Goal: Task Accomplishment & Management: Use online tool/utility

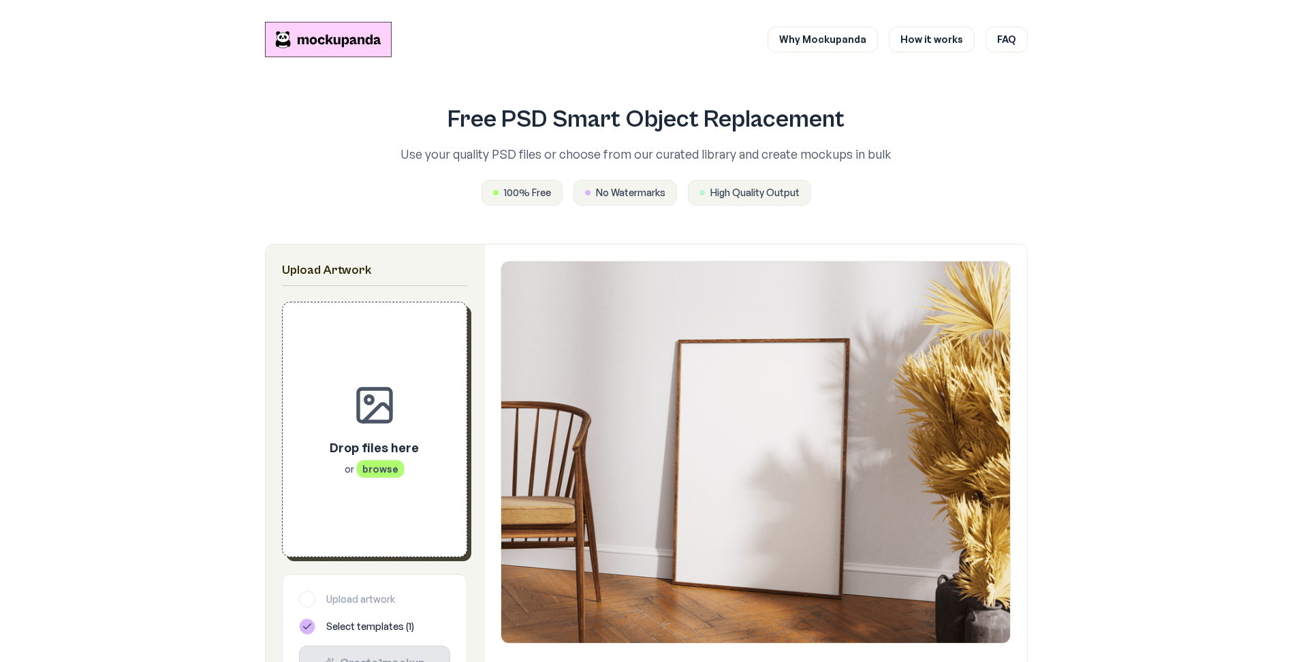
click at [419, 438] on div "Drop files here or browse" at bounding box center [374, 457] width 89 height 38
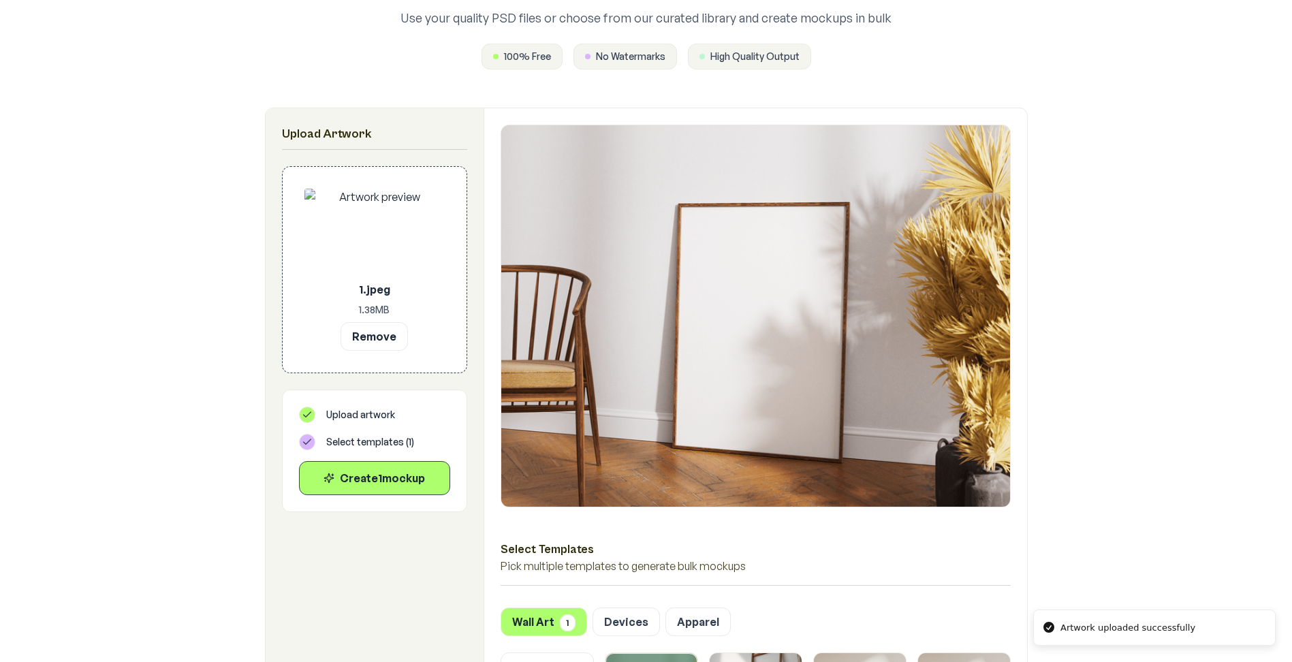
scroll to position [204, 0]
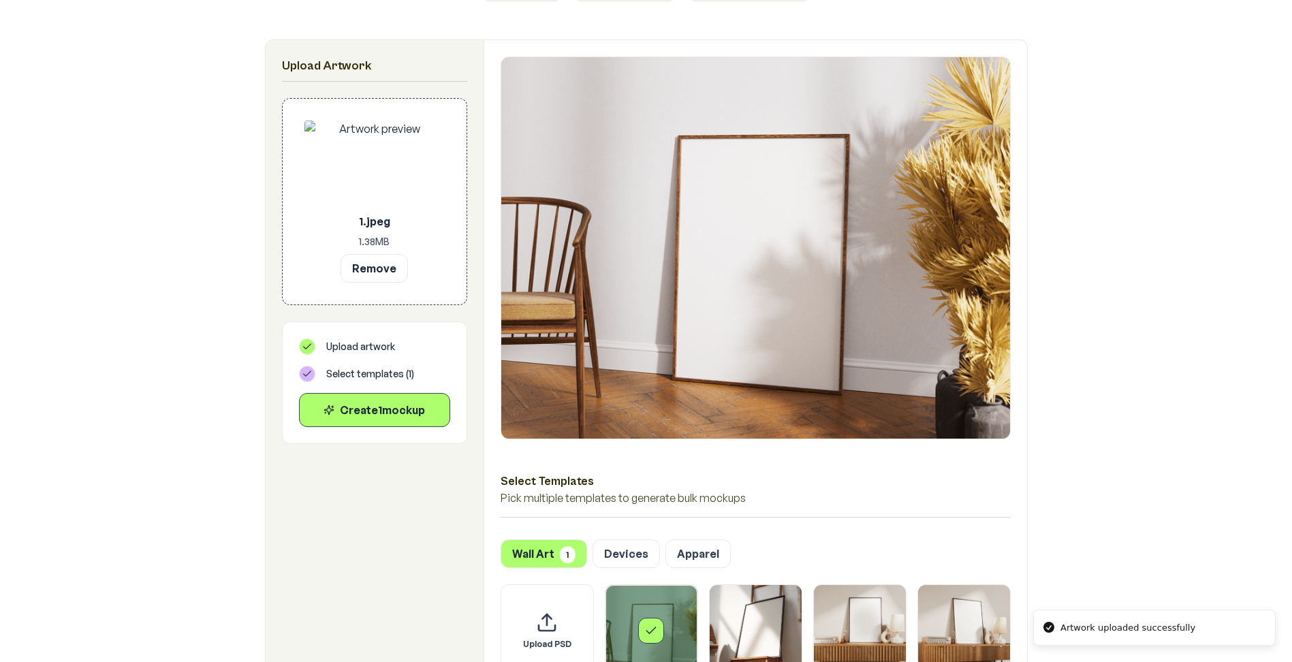
click at [633, 539] on button "Devices" at bounding box center [626, 553] width 67 height 29
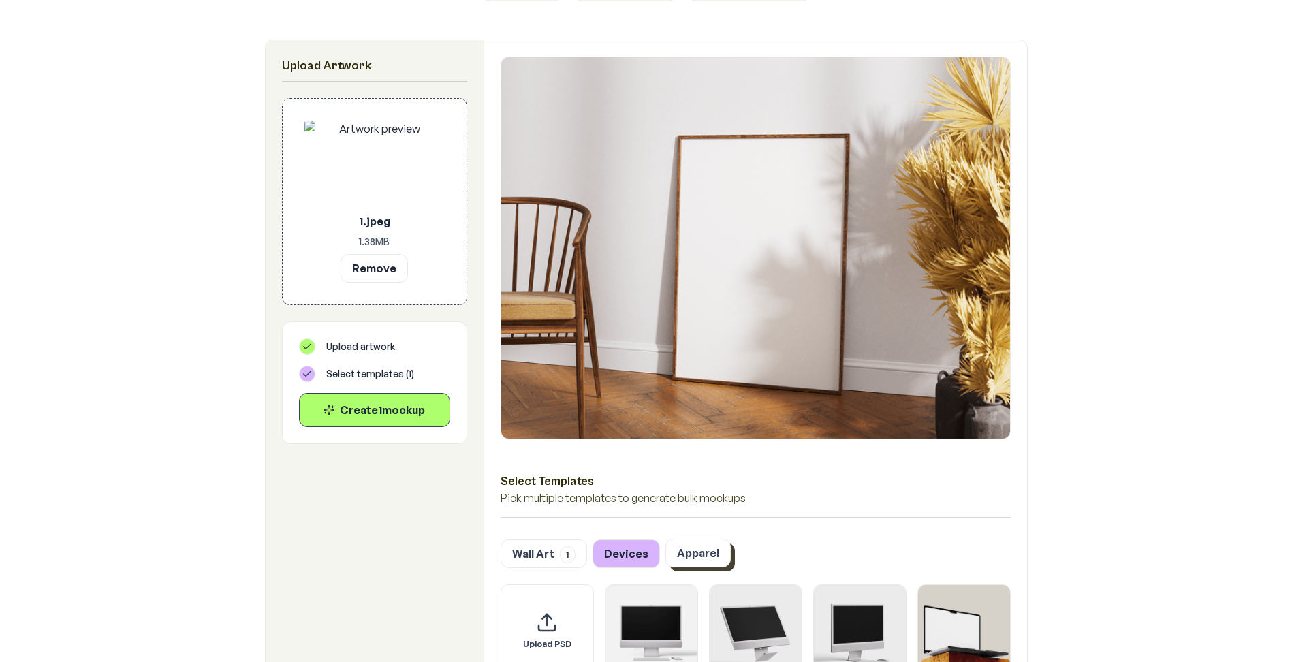
click at [674, 539] on button "Apparel" at bounding box center [698, 553] width 65 height 29
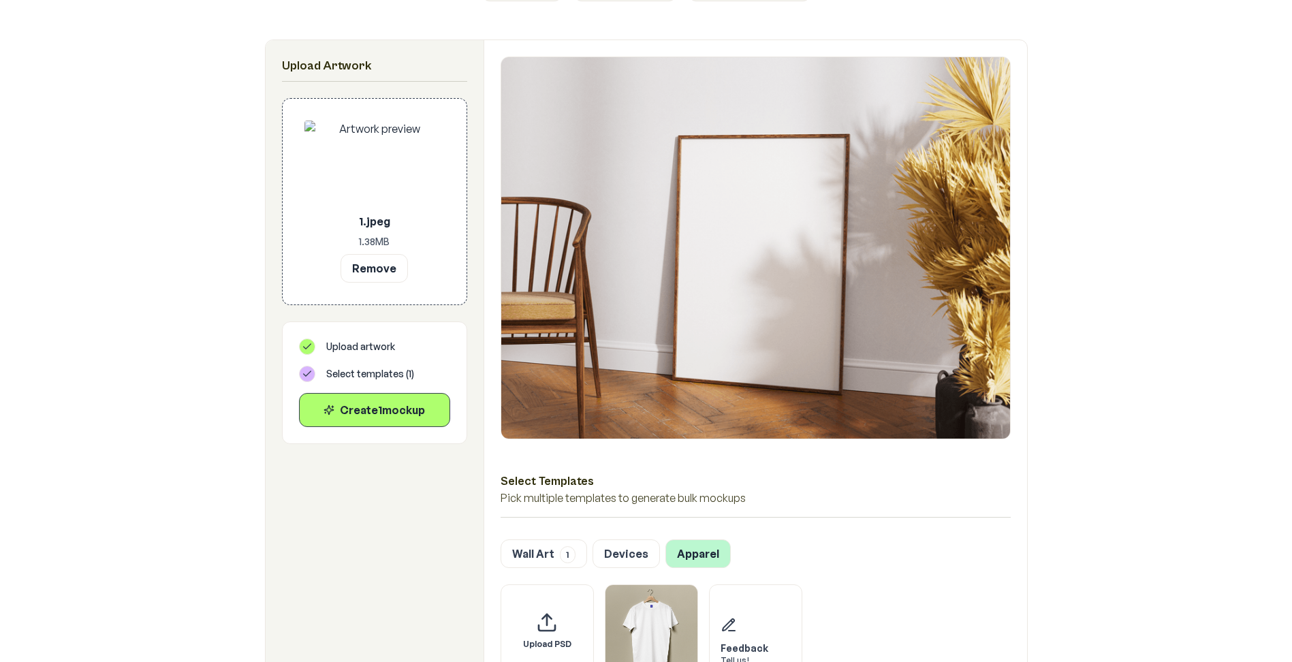
click at [681, 540] on button "Apparel" at bounding box center [698, 554] width 65 height 29
click at [659, 584] on img "Select template T-Shirt" at bounding box center [652, 630] width 92 height 92
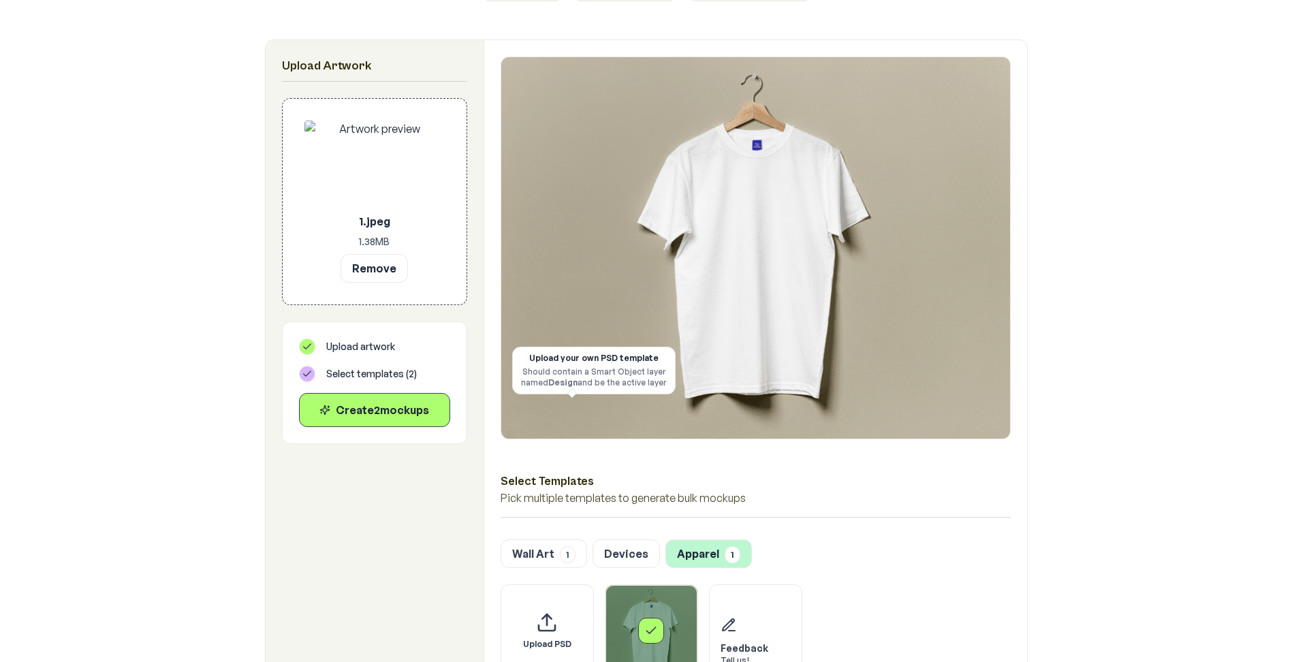
click at [572, 357] on div "Upload your own PSD template" at bounding box center [594, 358] width 146 height 11
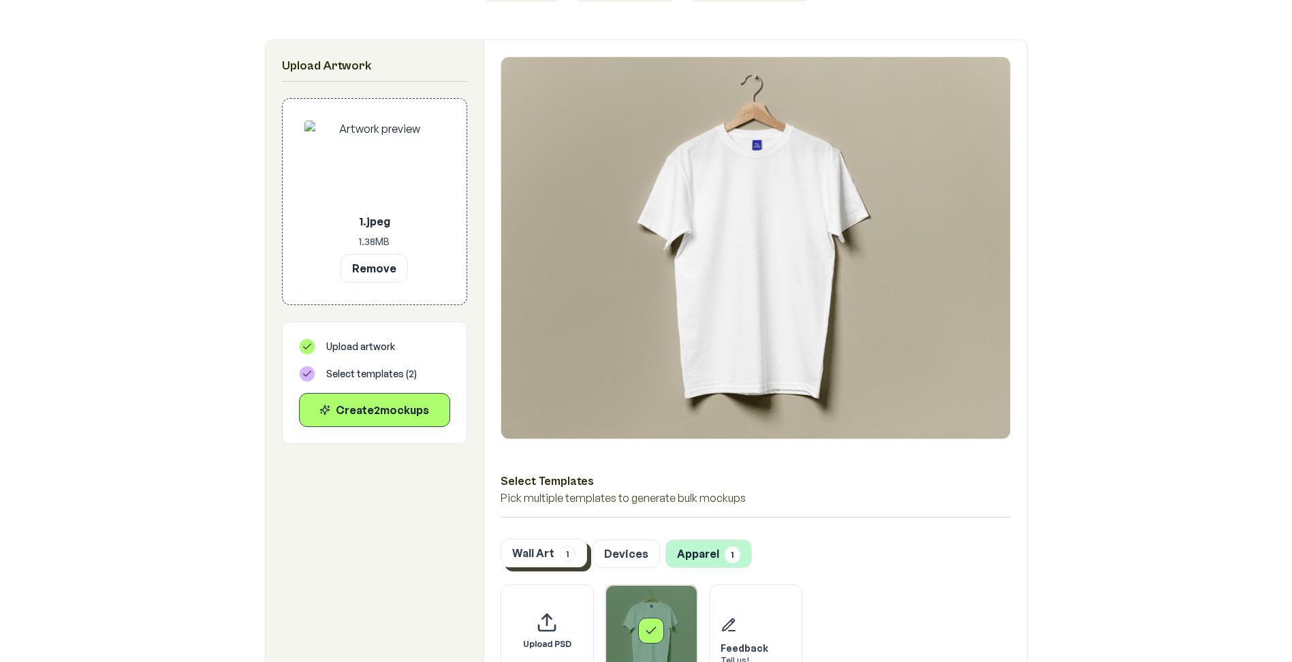
click at [573, 539] on button "Wall Art 1" at bounding box center [544, 553] width 87 height 29
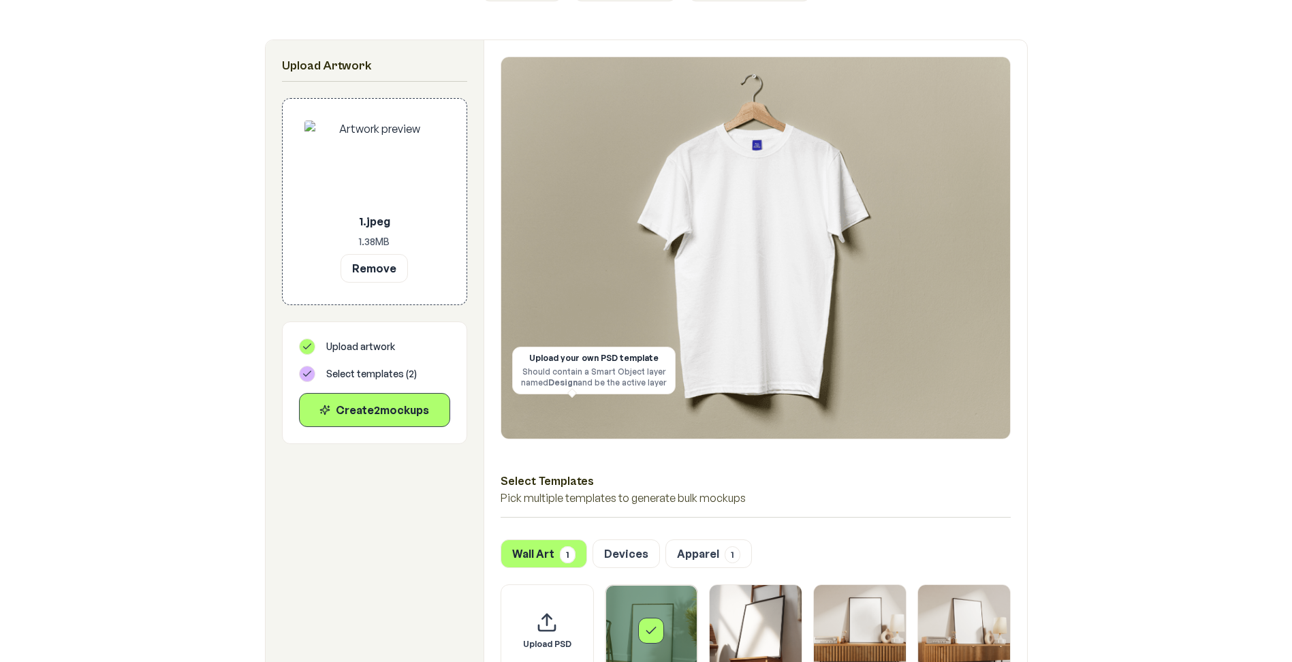
click at [668, 585] on div "Select template Framed Poster" at bounding box center [652, 631] width 92 height 92
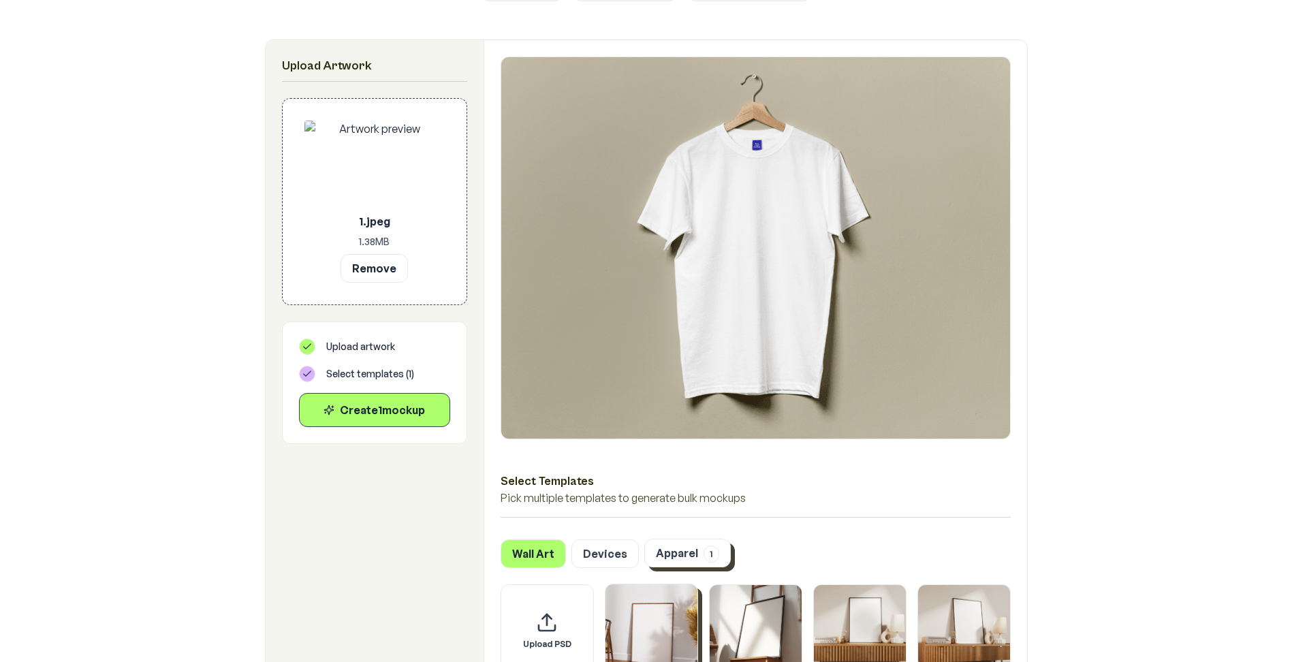
click at [674, 539] on button "Apparel 1" at bounding box center [687, 553] width 87 height 29
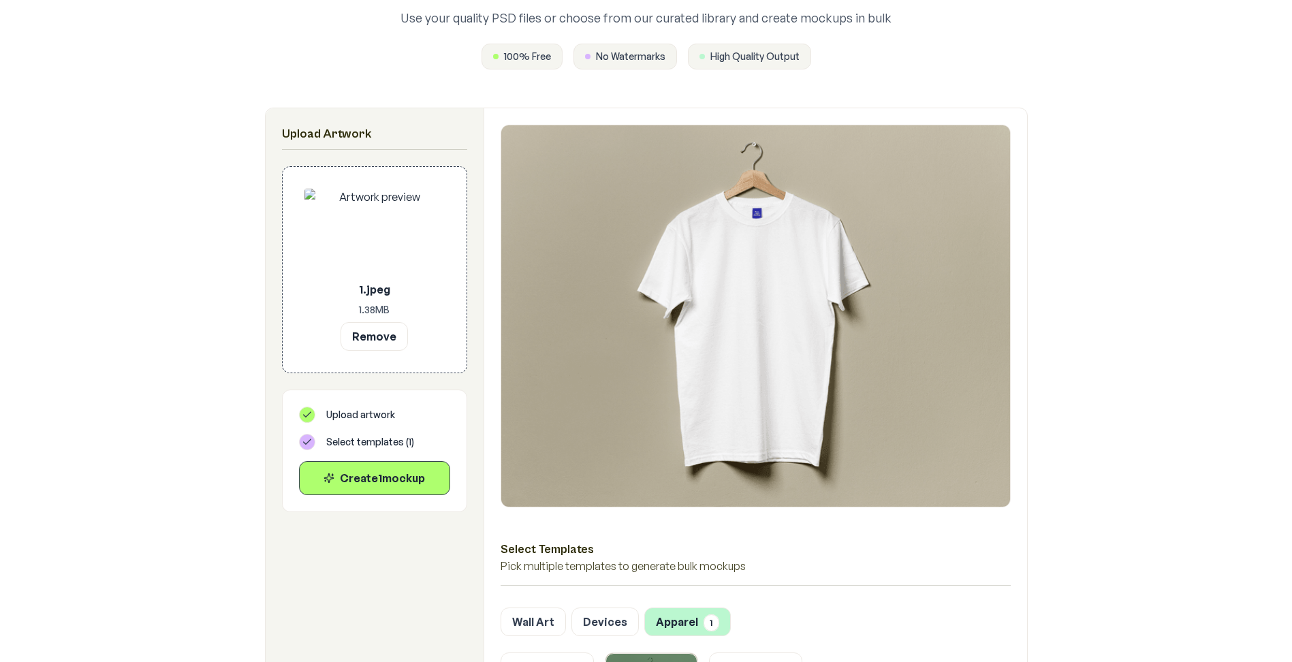
scroll to position [68, 0]
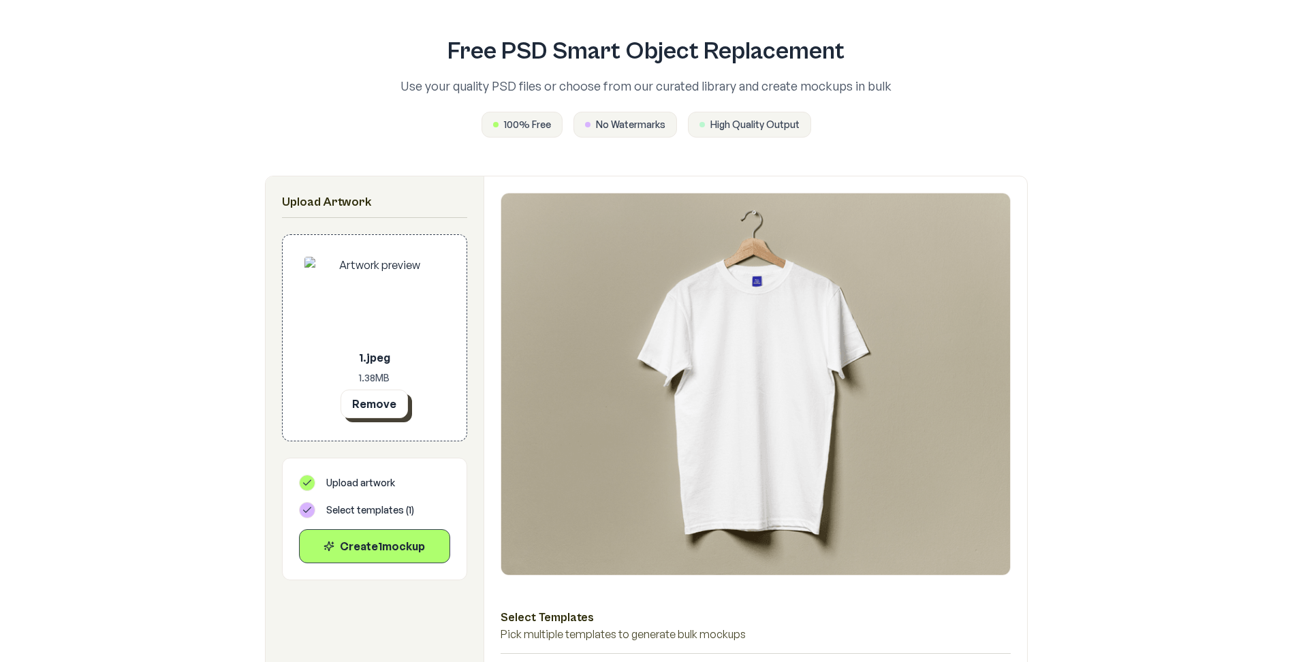
click at [408, 390] on button "Remove" at bounding box center [374, 404] width 67 height 29
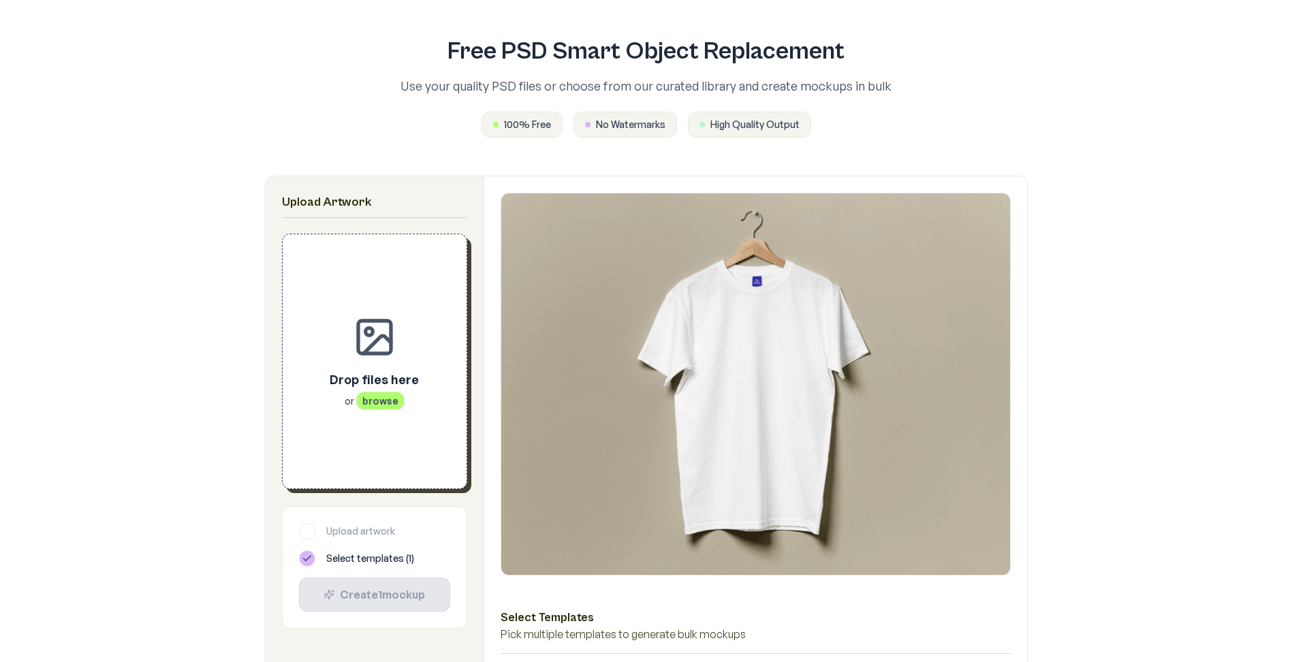
drag, startPoint x: 610, startPoint y: 496, endPoint x: 572, endPoint y: 493, distance: 38.2
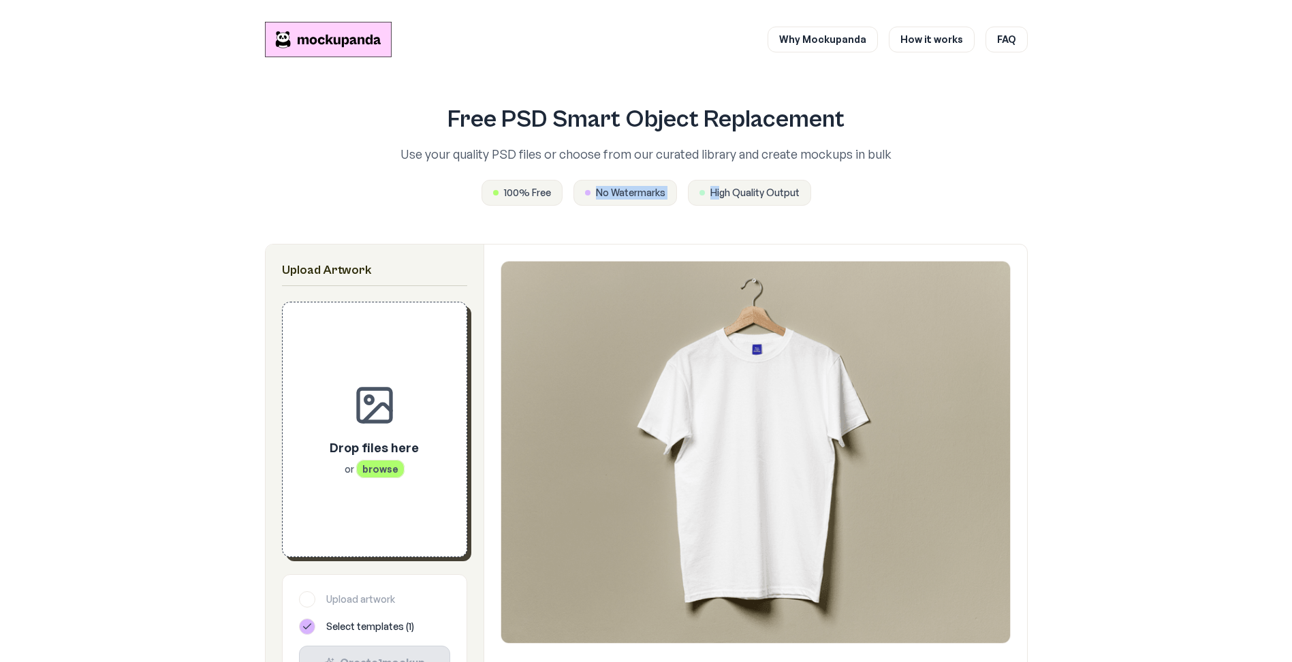
drag, startPoint x: 593, startPoint y: 147, endPoint x: 703, endPoint y: 139, distance: 110.7
click at [703, 180] on div "100% Free No Watermarks High Quality Output" at bounding box center [646, 193] width 610 height 26
drag, startPoint x: 703, startPoint y: 139, endPoint x: 706, endPoint y: 155, distance: 16.0
click at [706, 155] on div "Free PSD Smart Object Replacement Use your quality PSD files or choose from our…" at bounding box center [646, 155] width 763 height 143
drag, startPoint x: 690, startPoint y: 141, endPoint x: 802, endPoint y: 141, distance: 111.7
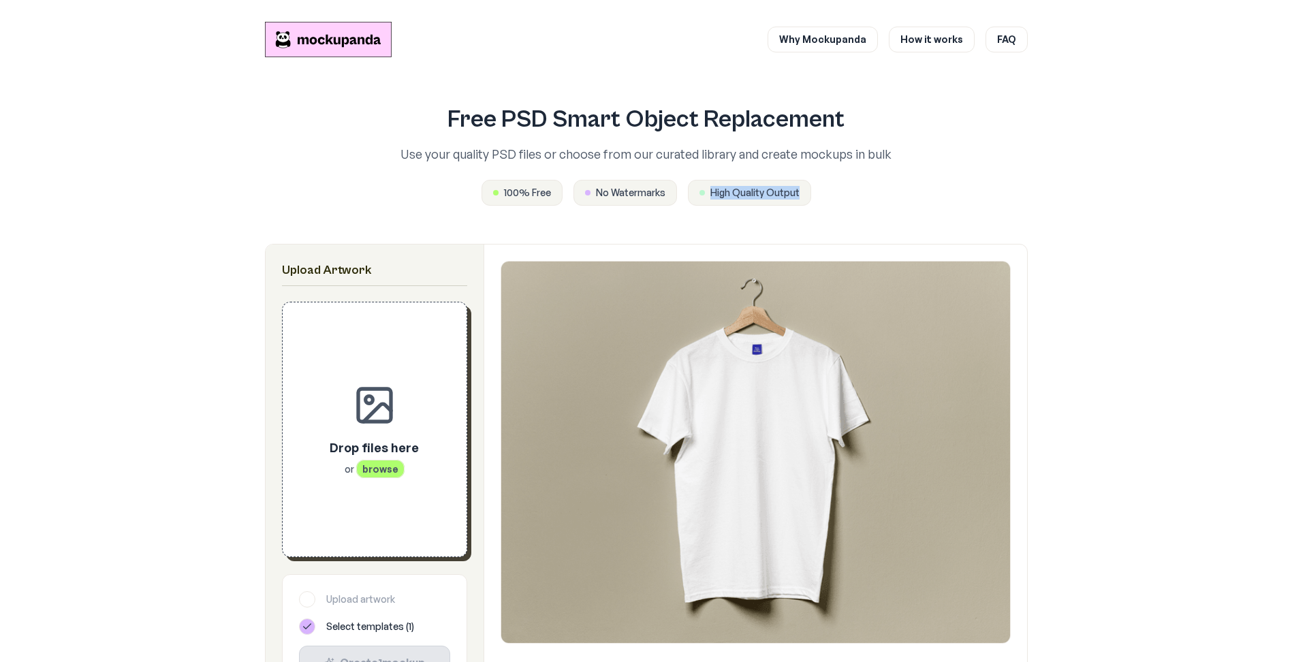
click at [802, 180] on div "100% Free No Watermarks High Quality Output" at bounding box center [646, 193] width 610 height 26
drag, startPoint x: 802, startPoint y: 141, endPoint x: 801, endPoint y: 157, distance: 16.4
click at [802, 157] on div "Free PSD Smart Object Replacement Use your quality PSD files or choose from our…" at bounding box center [646, 155] width 763 height 143
drag, startPoint x: 681, startPoint y: 139, endPoint x: 775, endPoint y: 144, distance: 93.5
click at [775, 180] on div "100% Free No Watermarks High Quality Output" at bounding box center [646, 193] width 610 height 26
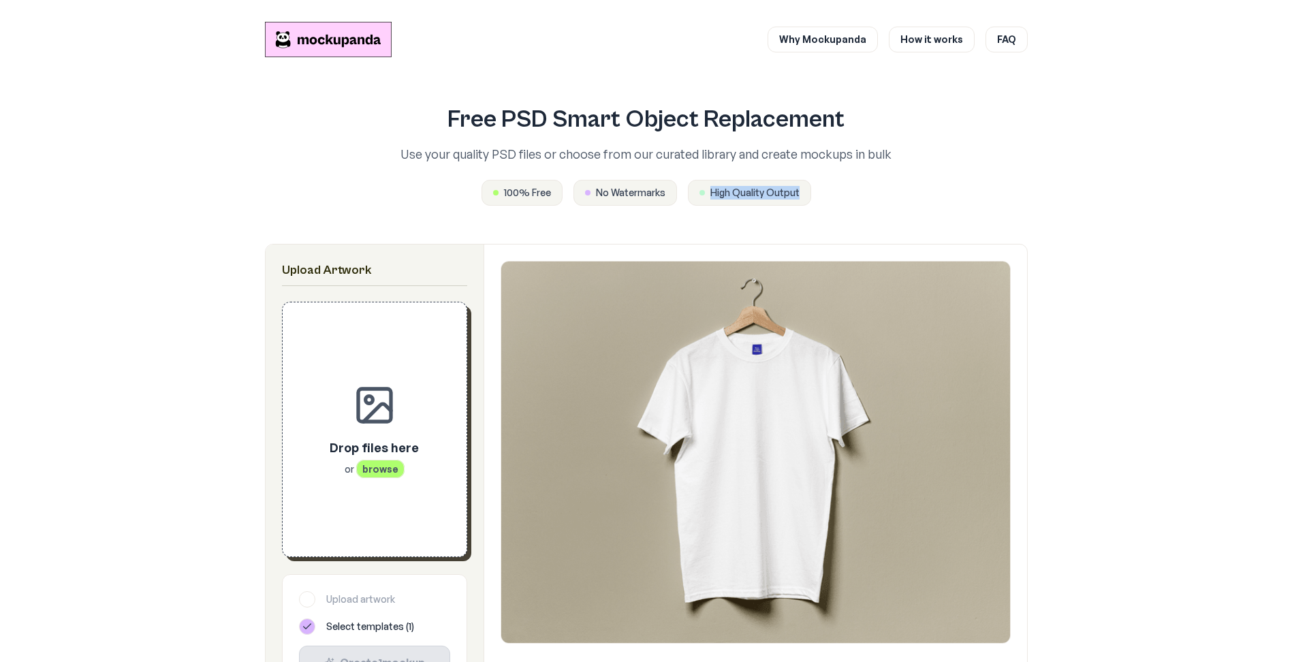
drag, startPoint x: 775, startPoint y: 144, endPoint x: 773, endPoint y: 169, distance: 24.6
click at [777, 165] on div "Free PSD Smart Object Replacement Use your quality PSD files or choose from our…" at bounding box center [646, 155] width 763 height 143
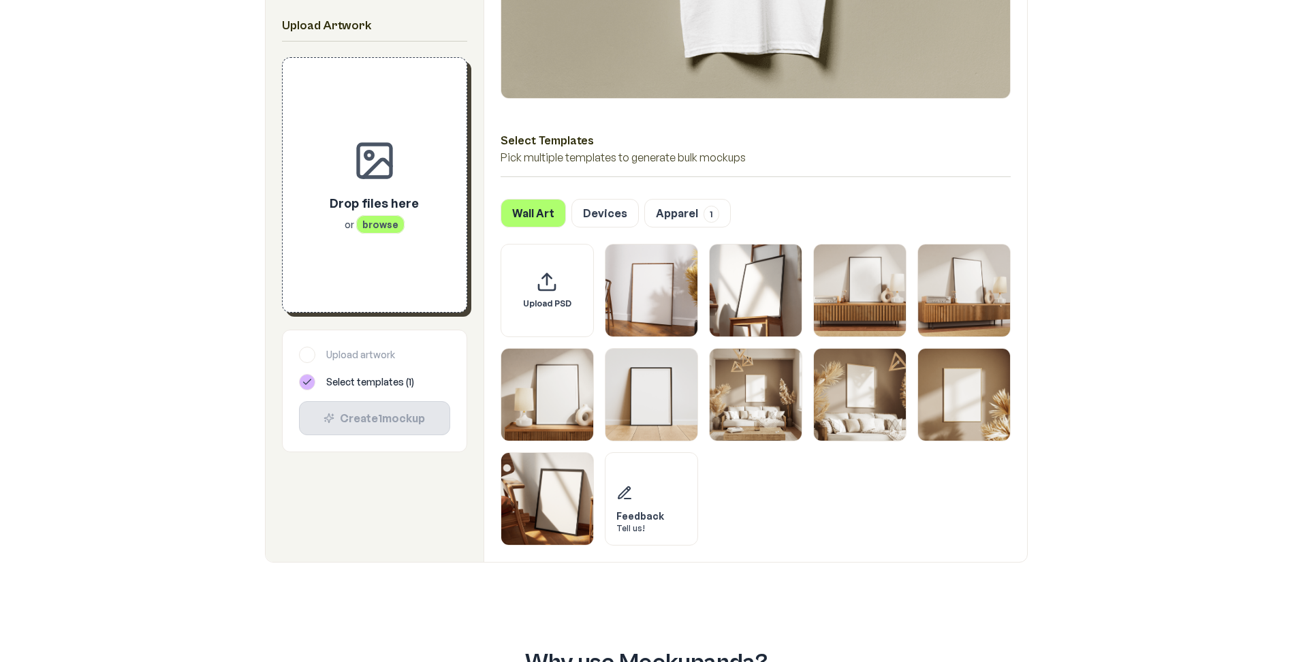
scroll to position [341, 0]
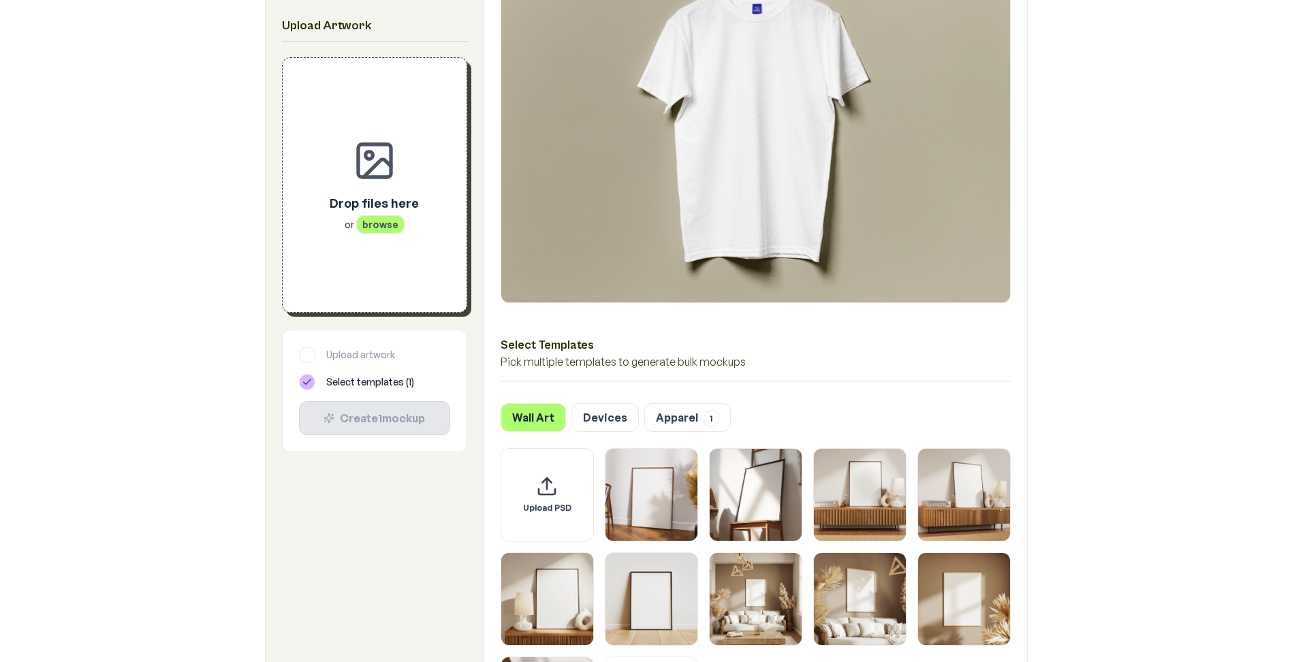
click at [631, 225] on div "Upload your own PSD template Should contain a Smart Object layer named Design a…" at bounding box center [593, 234] width 163 height 48
click at [639, 403] on div "Wall Art Devices Apparel 1" at bounding box center [756, 417] width 510 height 29
click at [627, 403] on button "Devices" at bounding box center [605, 417] width 67 height 29
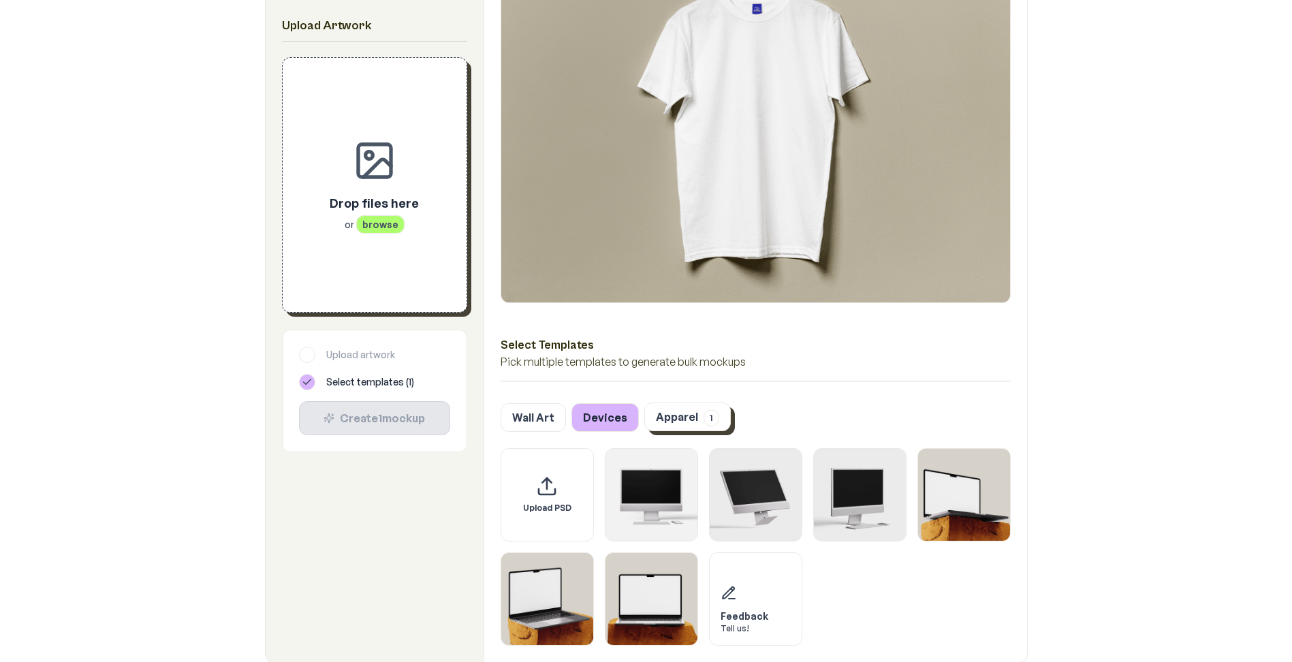
click at [654, 403] on button "Apparel 1" at bounding box center [687, 417] width 87 height 29
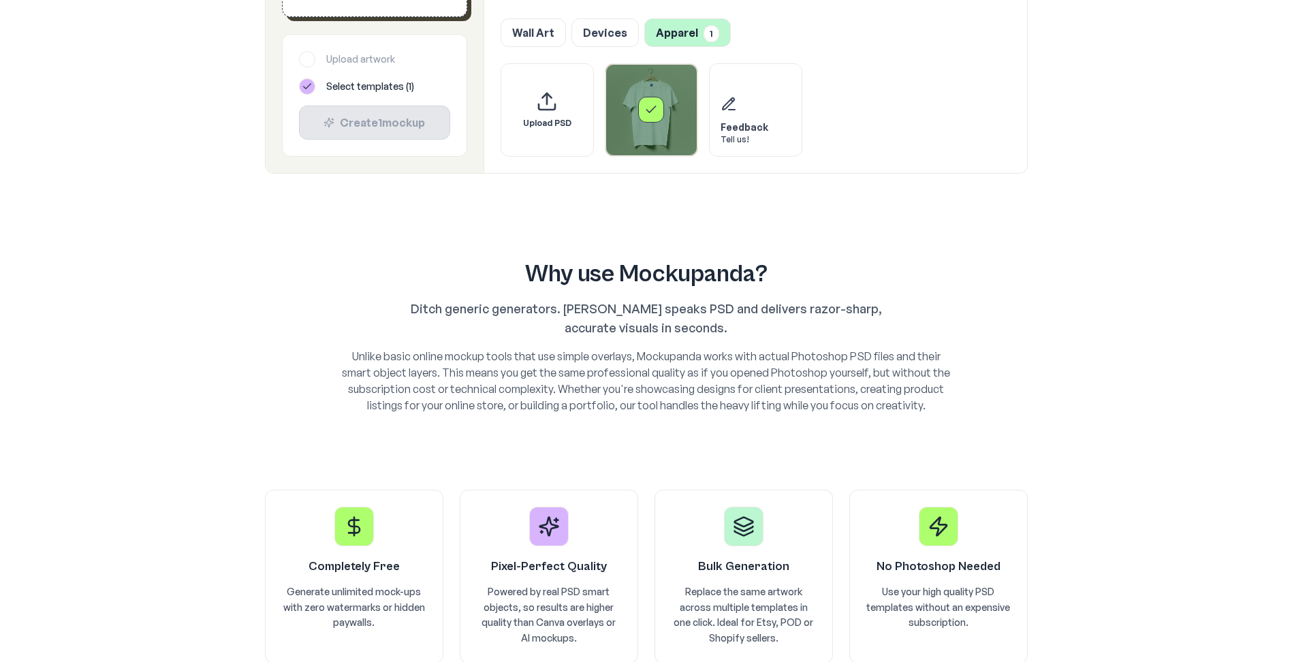
scroll to position [385, 0]
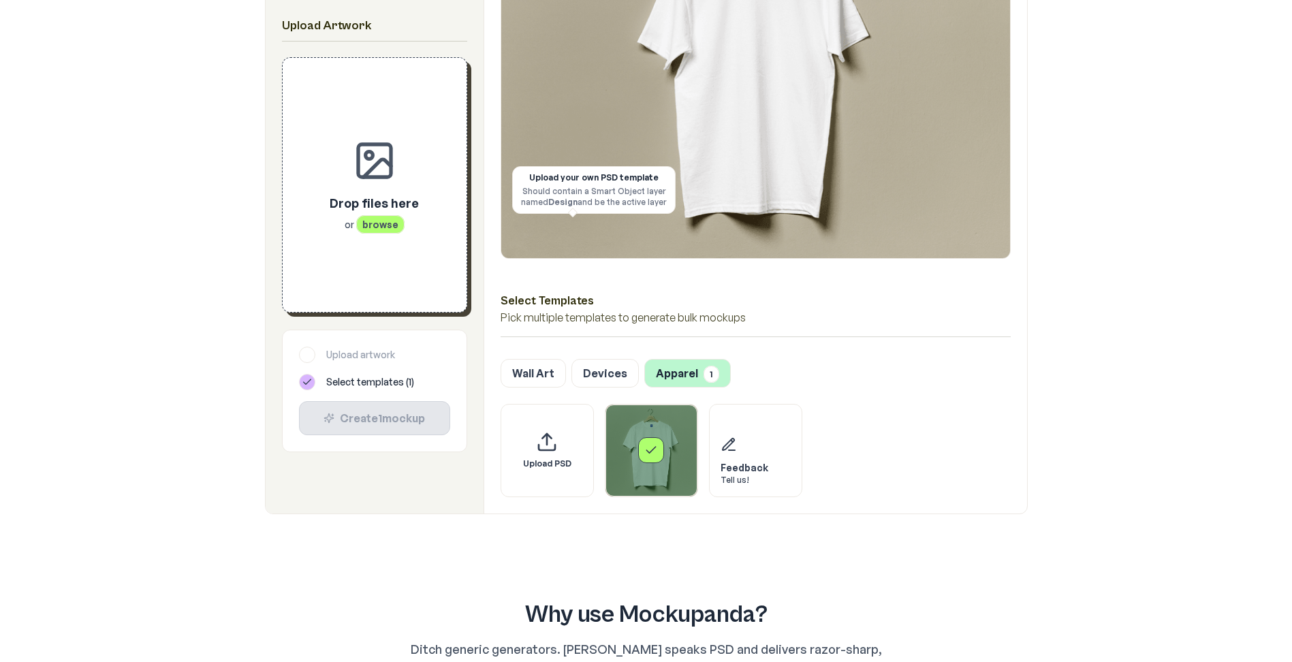
click at [577, 193] on div "Should contain a Smart Object layer named Design and be the active layer" at bounding box center [594, 197] width 146 height 22
click at [565, 186] on div "Should contain a Smart Object layer named Design and be the active layer" at bounding box center [594, 197] width 146 height 22
click at [557, 175] on div "Upload your own PSD template" at bounding box center [594, 177] width 146 height 11
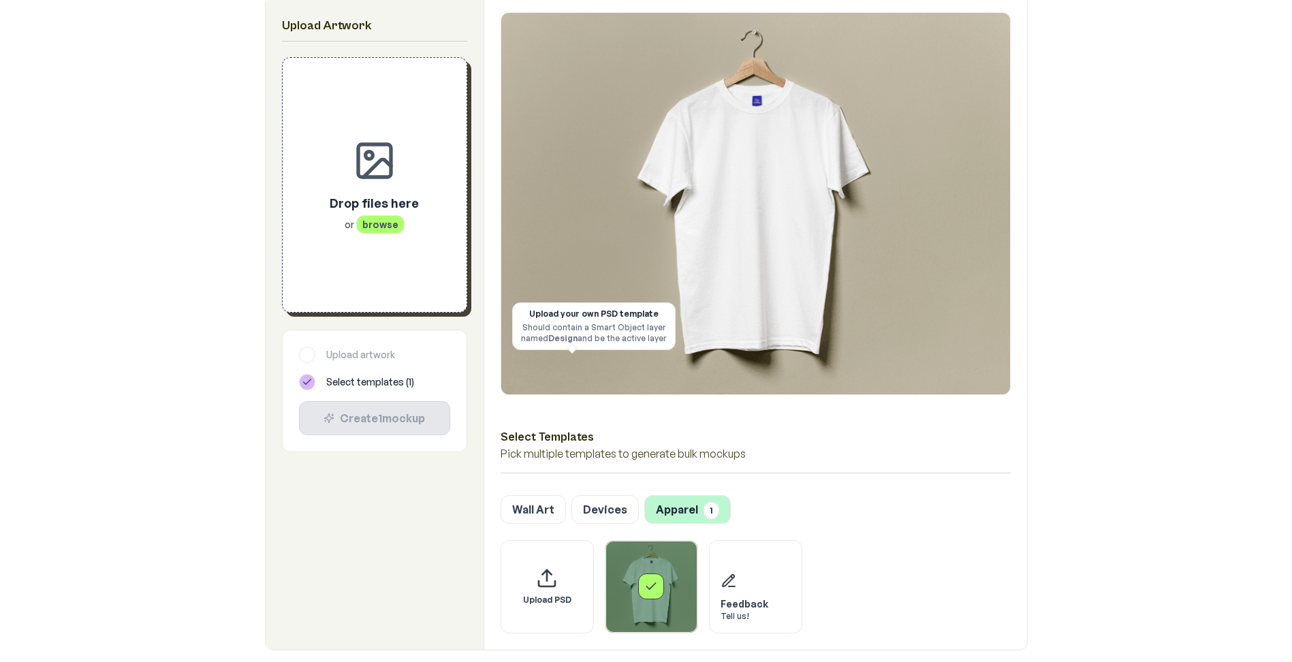
click at [563, 313] on div "Upload your own PSD template" at bounding box center [594, 314] width 146 height 11
